Goal: Entertainment & Leisure: Consume media (video, audio)

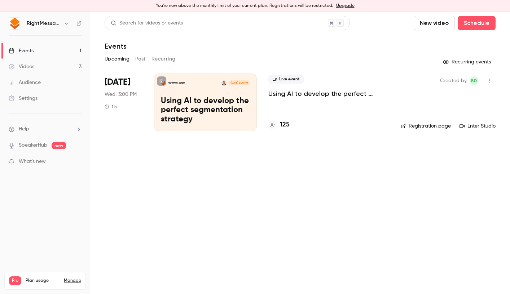
click at [147, 64] on div "Upcoming Past Recurring" at bounding box center [300, 59] width 391 height 12
click at [139, 56] on button "Past" at bounding box center [140, 59] width 10 height 12
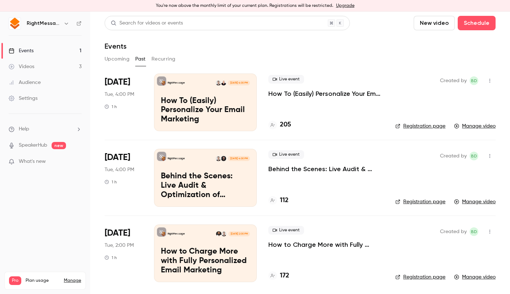
click at [449, 109] on div "Created by BD Registration page Manage video" at bounding box center [446, 103] width 100 height 58
click at [465, 126] on link "Manage video" at bounding box center [475, 126] width 42 height 7
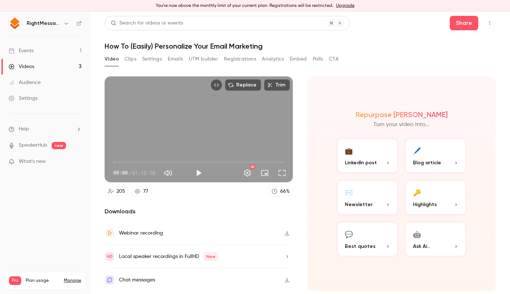
click at [288, 231] on icon "button" at bounding box center [287, 233] width 6 height 5
click at [338, 38] on header "Search for videos or events Share How To (Easily) Personalize Your Email Market…" at bounding box center [300, 33] width 391 height 35
click at [198, 172] on button "Play" at bounding box center [199, 173] width 14 height 14
click at [126, 161] on span "05:42" at bounding box center [198, 163] width 171 height 12
type input "***"
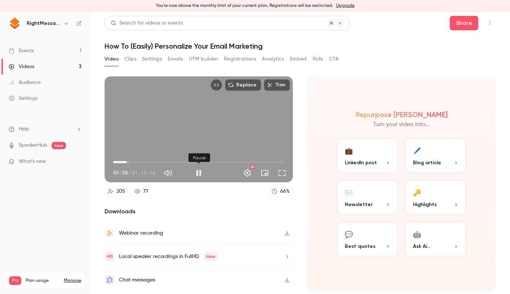
click at [197, 175] on button "Pause" at bounding box center [199, 173] width 14 height 14
click at [145, 93] on div "Replace Trim" at bounding box center [199, 85] width 188 height 17
type input "**"
click at [196, 172] on span at bounding box center [194, 173] width 4 height 4
click at [203, 173] on button "Play" at bounding box center [199, 173] width 14 height 14
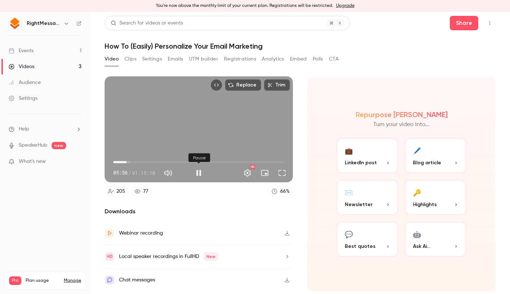
click at [198, 171] on button "Pause" at bounding box center [199, 173] width 14 height 14
type input "*****"
